Goal: Task Accomplishment & Management: Manage account settings

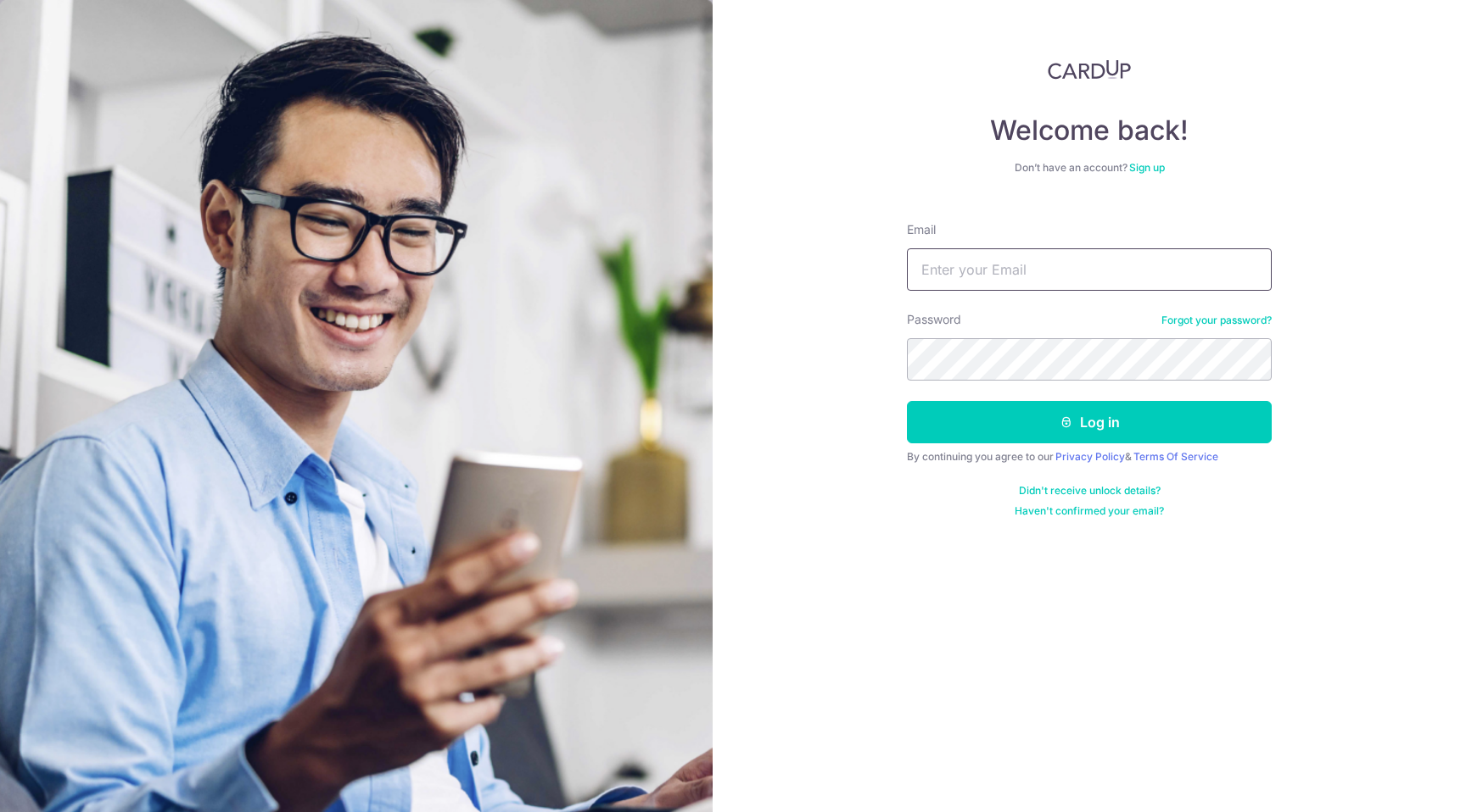
type input "hafiz7010187@mail.com"
click at [907, 401] on button "Log in" at bounding box center [1090, 422] width 365 height 42
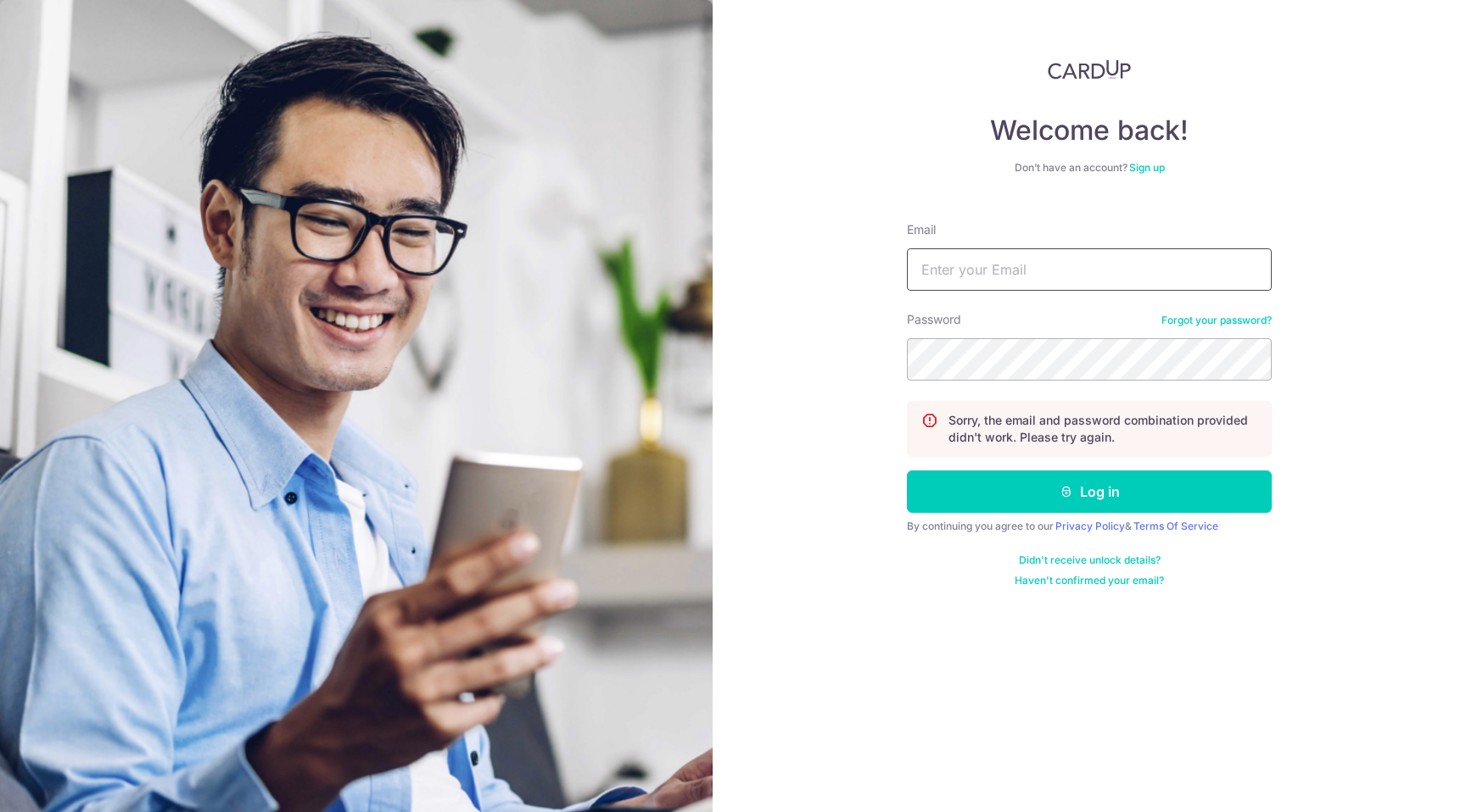
click at [1018, 272] on input "Email" at bounding box center [1090, 269] width 365 height 42
type input "hafiz7010187@mail.com"
click at [907, 471] on button "Log in" at bounding box center [1090, 492] width 365 height 42
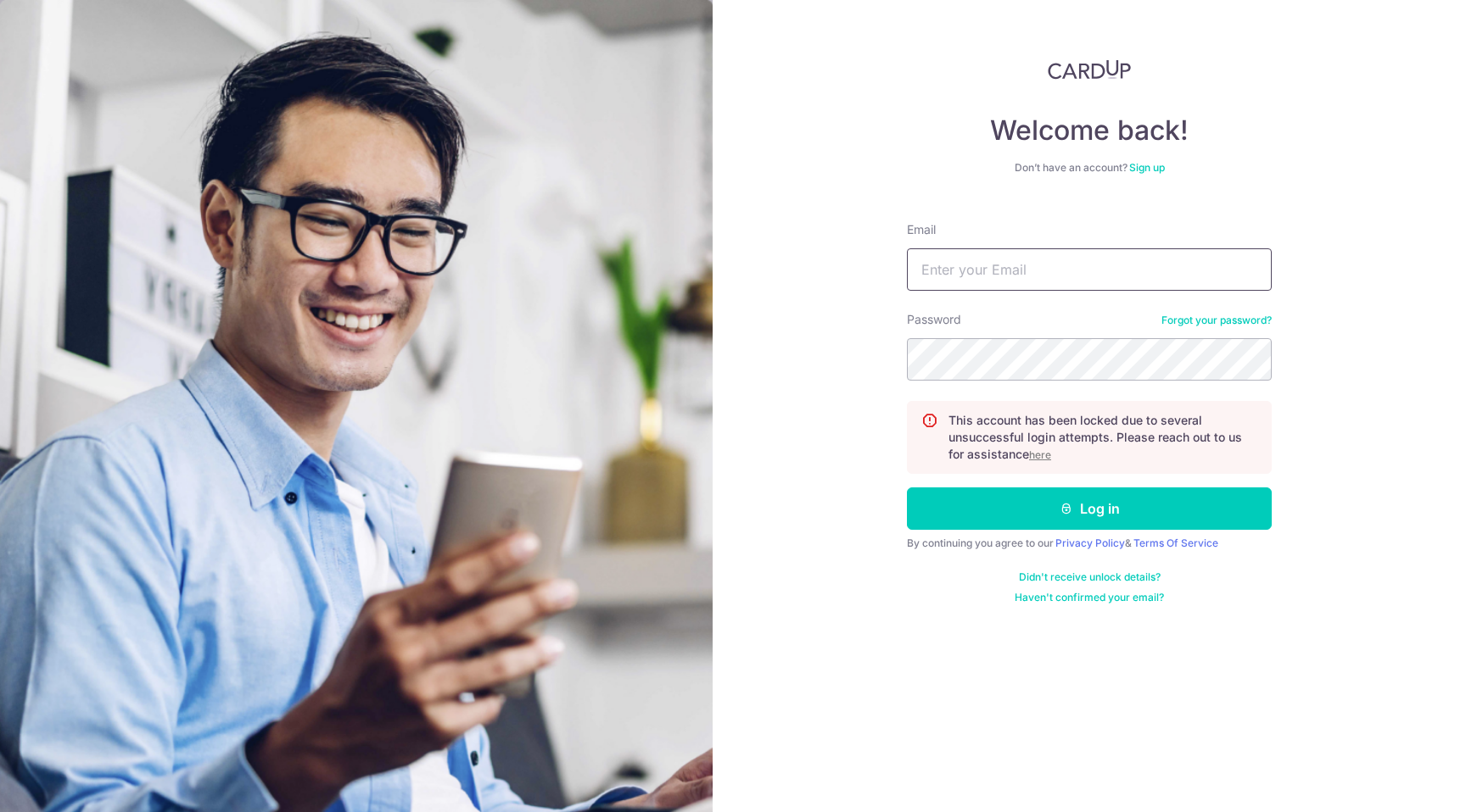
click at [1027, 263] on input "Email" at bounding box center [1090, 269] width 365 height 42
click at [1043, 452] on u "here" at bounding box center [1041, 455] width 22 height 13
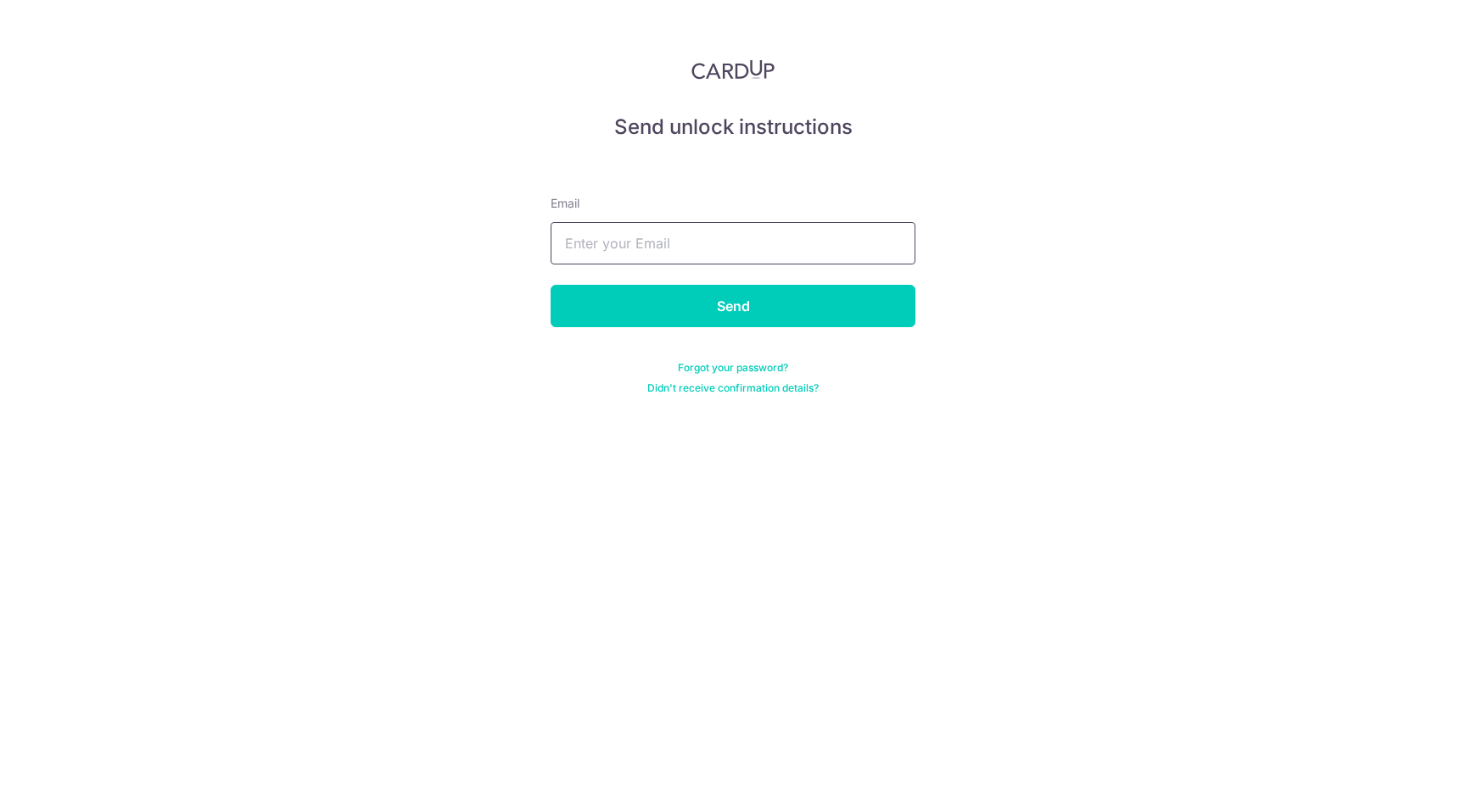
click at [688, 243] on input "text" at bounding box center [733, 244] width 365 height 42
type input "[EMAIL_ADDRESS][DOMAIN_NAME]"
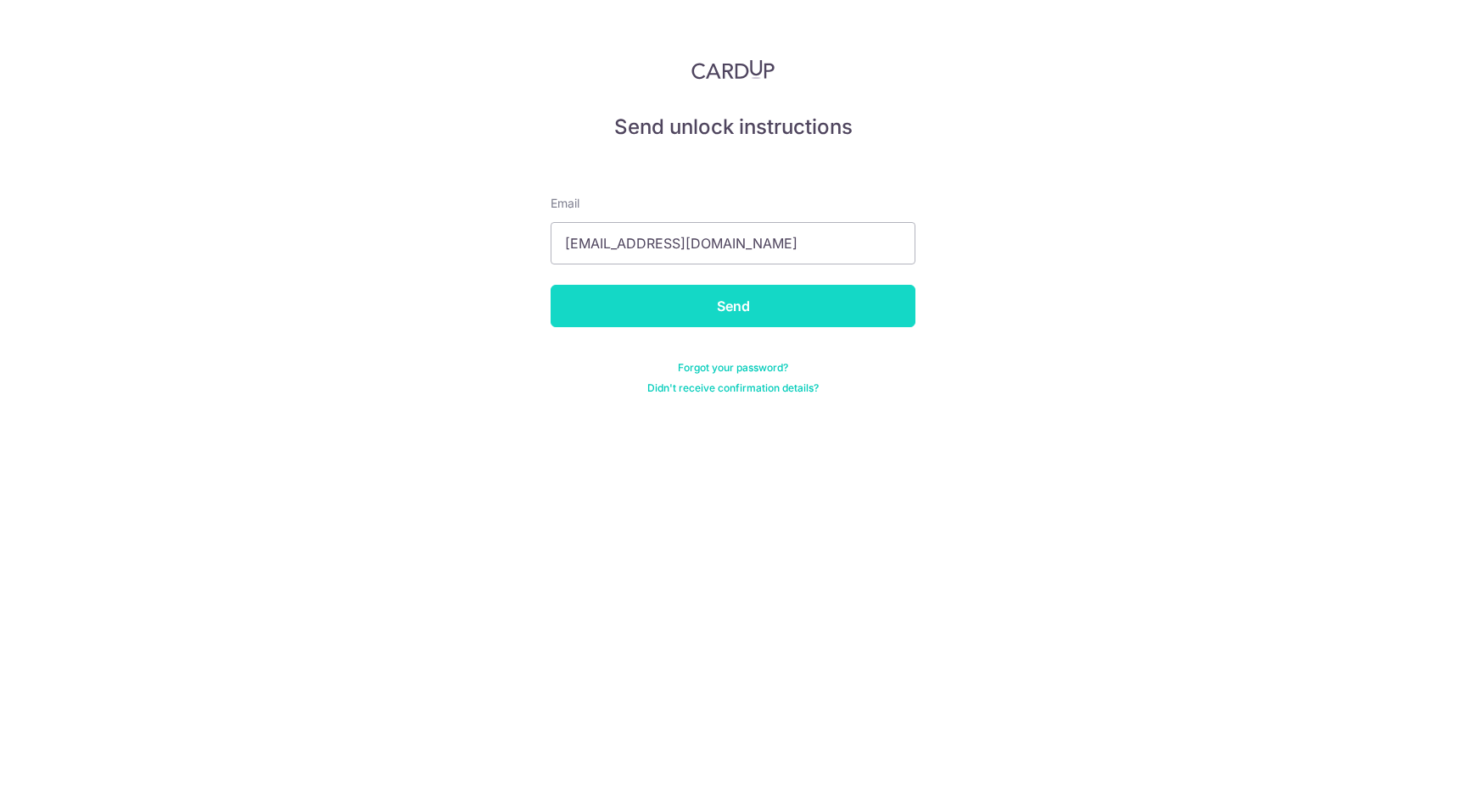
click at [711, 312] on input "Send" at bounding box center [733, 306] width 365 height 42
